Goal: Register for event/course

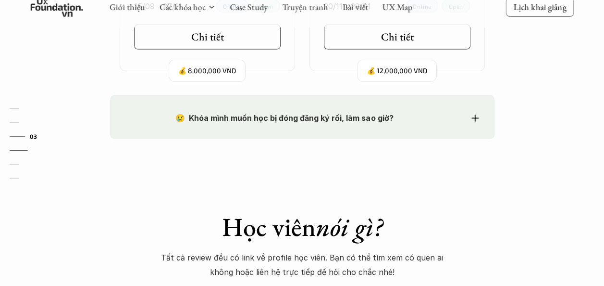
scroll to position [1490, 0]
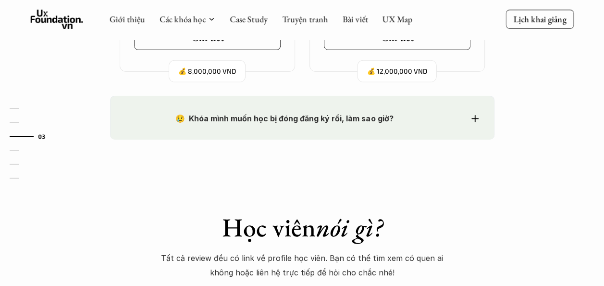
click at [465, 119] on div "😢 Khóa mình muốn học bị đóng đăng ký rồi, làm sao giờ?" at bounding box center [302, 118] width 353 height 14
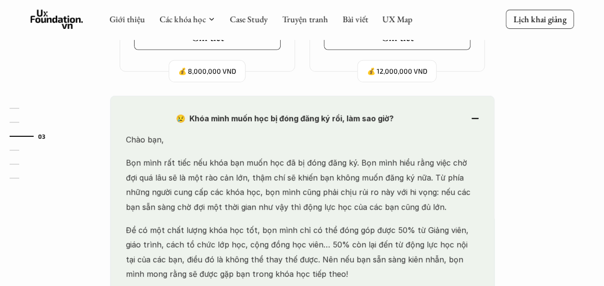
click at [465, 119] on div "😢 Khóa mình muốn học bị đóng đăng ký rồi, làm sao giờ?" at bounding box center [302, 118] width 353 height 14
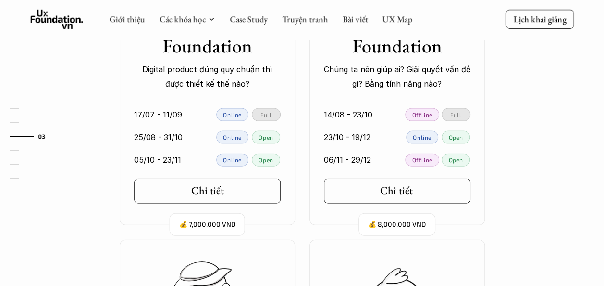
scroll to position [981, 0]
click at [421, 136] on p "Online" at bounding box center [422, 137] width 19 height 7
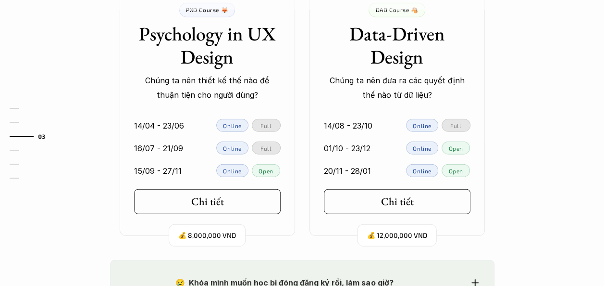
scroll to position [1309, 0]
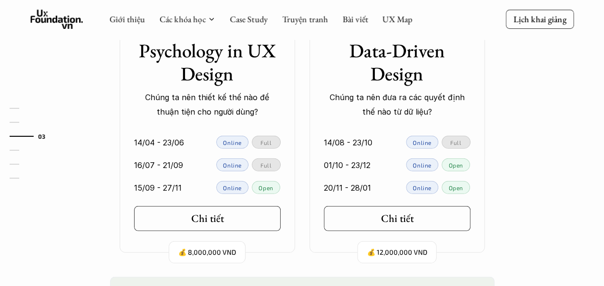
click at [236, 180] on link "15/09 - 27/11 Online Open" at bounding box center [207, 187] width 175 height 23
click at [232, 185] on p "Online" at bounding box center [232, 187] width 19 height 7
click at [269, 184] on p "Open" at bounding box center [266, 187] width 14 height 7
click at [427, 188] on p "Online" at bounding box center [422, 187] width 19 height 7
click at [425, 185] on p "Online" at bounding box center [422, 187] width 19 height 7
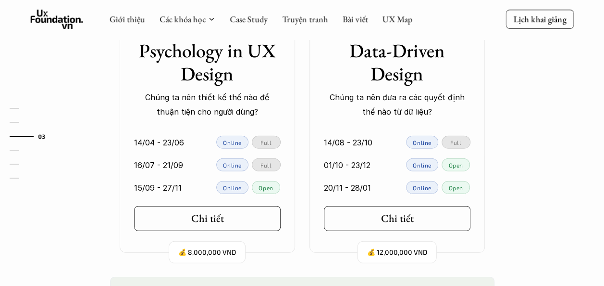
click at [452, 189] on p "Open" at bounding box center [456, 187] width 14 height 7
drag, startPoint x: 452, startPoint y: 166, endPoint x: 446, endPoint y: 161, distance: 8.2
click at [452, 166] on p "Open" at bounding box center [456, 165] width 14 height 7
click at [446, 161] on div "Open" at bounding box center [456, 164] width 28 height 13
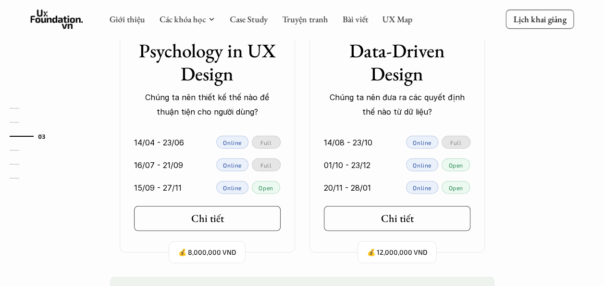
click at [414, 165] on p "Online" at bounding box center [422, 165] width 19 height 7
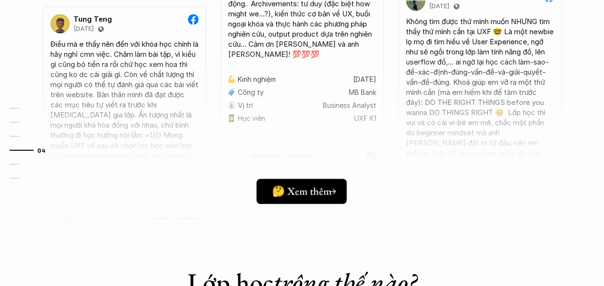
scroll to position [2582, 0]
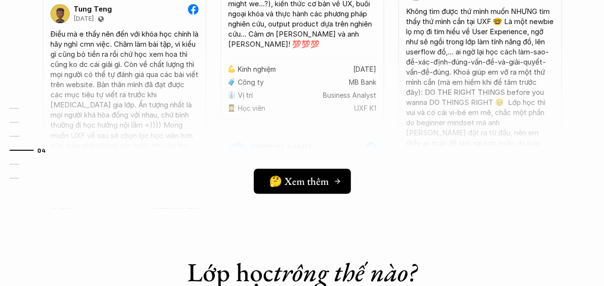
click at [338, 181] on line at bounding box center [337, 181] width 4 height 0
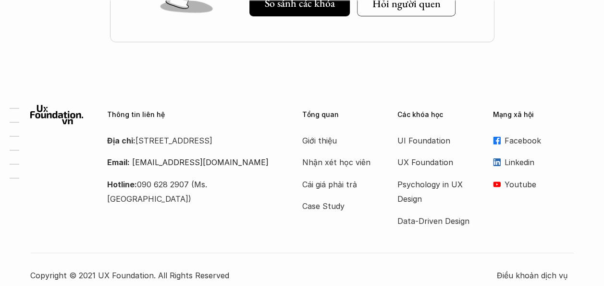
scroll to position [3399, 0]
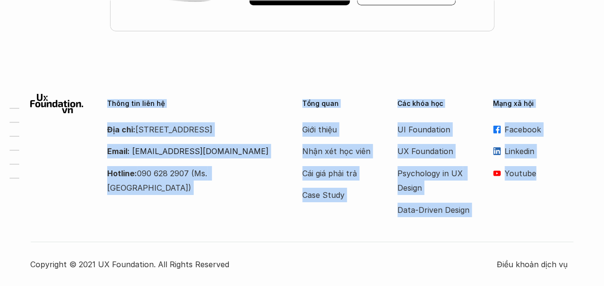
drag, startPoint x: 106, startPoint y: 102, endPoint x: 586, endPoint y: 202, distance: 489.5
click at [586, 202] on div "Thông tin liên hệ Địa chỉ: [STREET_ADDRESS] Email: [EMAIL_ADDRESS][DOMAIN_NAME]…" at bounding box center [302, 182] width 604 height 206
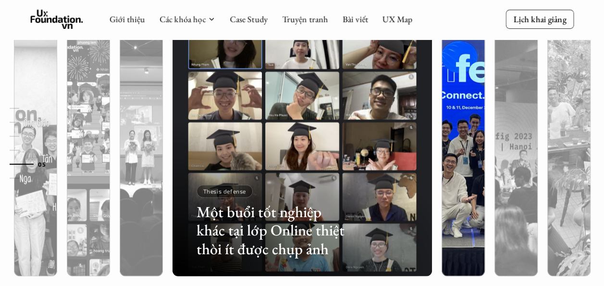
scroll to position [2913, 0]
